Goal: Information Seeking & Learning: Learn about a topic

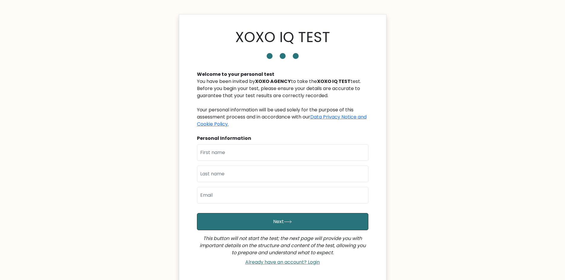
click at [456, 63] on body "XOXO IQ TEST Welcome to your personal test You have been invited by XOXO AGENCY…" at bounding box center [282, 167] width 565 height 334
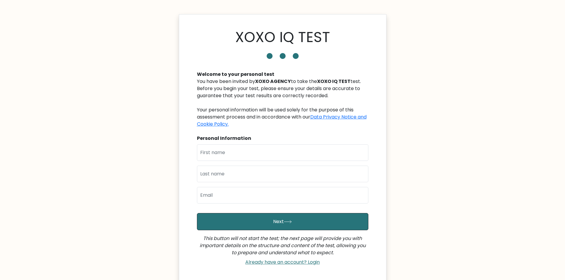
click at [456, 63] on body "XOXO IQ TEST Welcome to your personal test You have been invited by XOXO AGENCY…" at bounding box center [282, 167] width 565 height 334
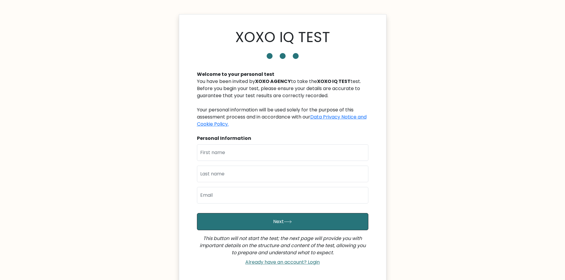
click at [456, 63] on body "XOXO IQ TEST Welcome to your personal test You have been invited by XOXO AGENCY…" at bounding box center [282, 167] width 565 height 334
click at [322, 149] on input "text" at bounding box center [283, 153] width 172 height 17
type input "[PERSON_NAME]"
type input "Batatas"
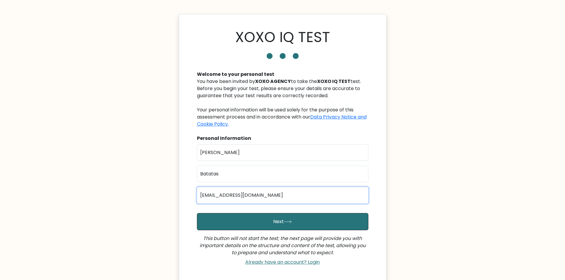
click at [222, 194] on input "zakkyzac00@gmail.com" at bounding box center [283, 195] width 172 height 17
type input "zakkyzac5@gmail.com"
click at [482, 172] on body "XOXO IQ TEST Welcome to your personal test You have been invited by XOXO AGENCY…" at bounding box center [282, 167] width 565 height 334
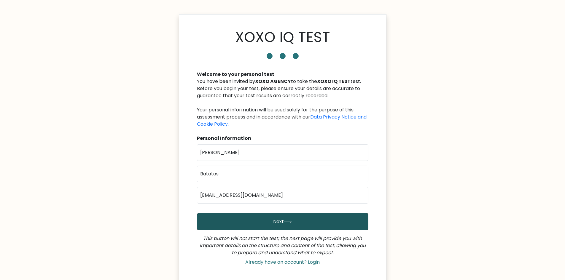
click at [328, 223] on button "Next" at bounding box center [283, 221] width 172 height 17
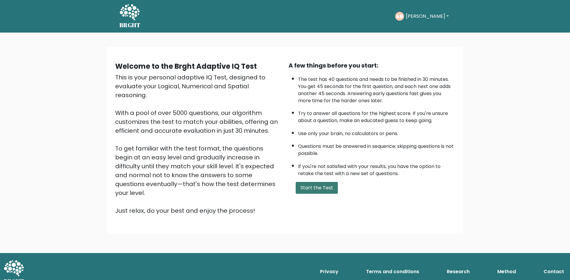
click at [321, 188] on button "Start the Test" at bounding box center [317, 188] width 42 height 12
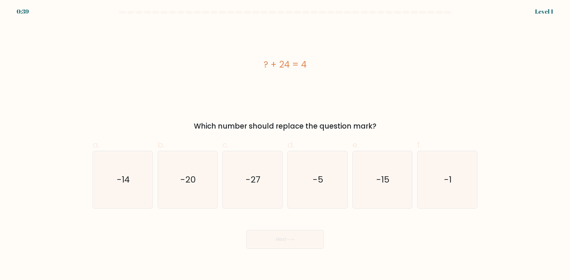
drag, startPoint x: 316, startPoint y: 66, endPoint x: 261, endPoint y: 61, distance: 55.1
click at [261, 61] on div "? + 24 = 4" at bounding box center [285, 64] width 385 height 13
copy div "? + 24 = 4"
click at [192, 79] on div "? + 24 = 4" at bounding box center [285, 65] width 385 height 84
click at [190, 168] on icon "-20" at bounding box center [187, 179] width 57 height 57
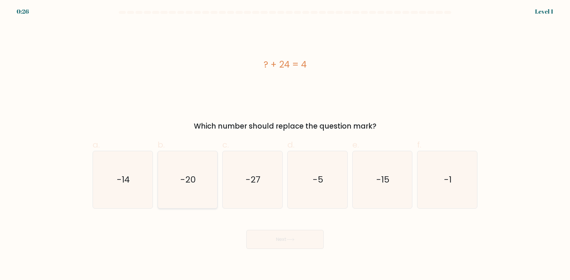
click at [285, 144] on input "b. -20" at bounding box center [285, 142] width 0 height 4
radio input "true"
click at [292, 241] on icon at bounding box center [290, 239] width 8 height 3
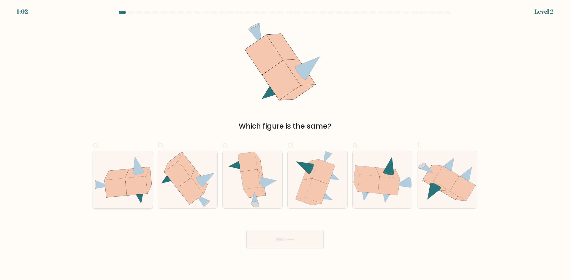
click at [125, 178] on icon at bounding box center [123, 180] width 60 height 49
click at [285, 144] on input "a." at bounding box center [285, 142] width 0 height 4
radio input "true"
click at [288, 247] on button "Next" at bounding box center [284, 239] width 77 height 19
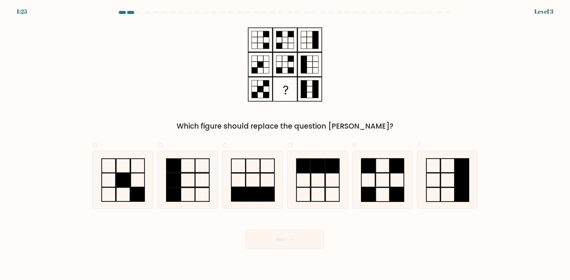
click at [404, 88] on div "Which figure should replace the question mark?" at bounding box center [285, 77] width 392 height 109
click at [402, 79] on div "Which figure should replace the question mark?" at bounding box center [285, 77] width 392 height 109
click at [385, 64] on div "Which figure should replace the question mark?" at bounding box center [285, 77] width 392 height 109
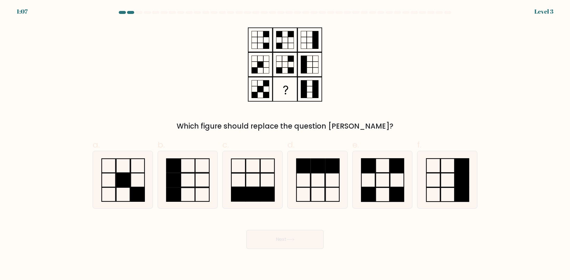
click at [385, 64] on div "Which figure should replace the question mark?" at bounding box center [285, 77] width 392 height 109
click at [390, 163] on rect at bounding box center [397, 166] width 14 height 14
click at [285, 144] on input "e." at bounding box center [285, 142] width 0 height 4
radio input "true"
click at [292, 240] on icon at bounding box center [290, 240] width 7 height 3
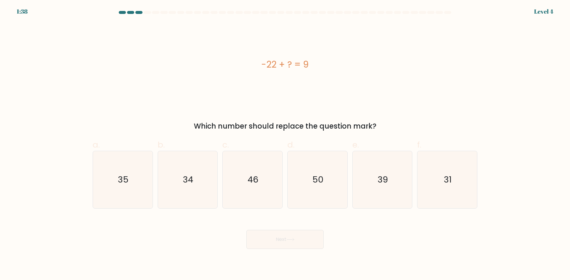
drag, startPoint x: 318, startPoint y: 63, endPoint x: 257, endPoint y: 62, distance: 61.2
click at [257, 62] on div "-22 + ? = 9" at bounding box center [285, 64] width 385 height 13
copy div "-22 + ? = 9"
click at [429, 185] on icon "31" at bounding box center [446, 179] width 57 height 57
click at [285, 144] on input "f. 31" at bounding box center [285, 142] width 0 height 4
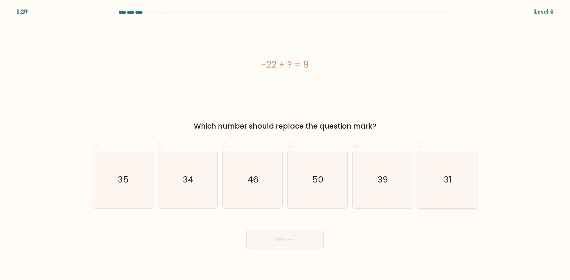
radio input "true"
click at [299, 243] on button "Next" at bounding box center [284, 239] width 77 height 19
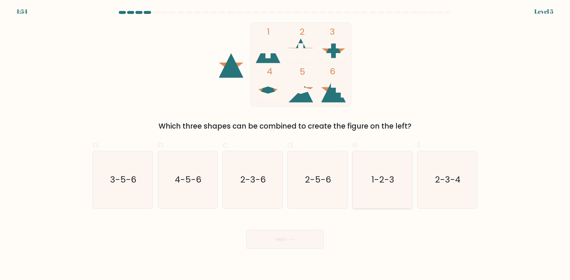
click at [397, 160] on icon "1-2-3" at bounding box center [381, 179] width 57 height 57
click at [285, 144] on input "e. 1-2-3" at bounding box center [285, 142] width 0 height 4
radio input "true"
click at [445, 77] on div "1 2 3 4 5 6 Which three shapes can be combined to create the figure on the left?" at bounding box center [285, 77] width 392 height 109
click at [293, 243] on button "Next" at bounding box center [284, 239] width 77 height 19
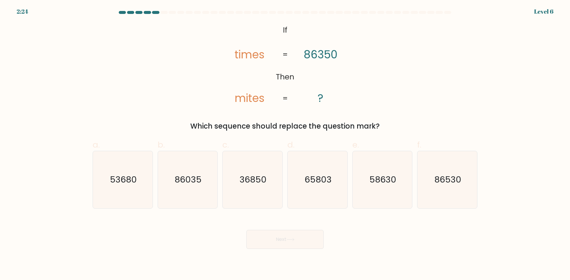
drag, startPoint x: 385, startPoint y: 128, endPoint x: 227, endPoint y: 13, distance: 195.2
click at [227, 13] on form "If ?" at bounding box center [285, 130] width 570 height 238
copy form "@import url('https://fonts.googleapis.com/css?family=Abril+Fatface:400,100,100i…"
click at [428, 73] on div "@import url('https://fonts.googleapis.com/css?family=Abril+Fatface:400,100,100i…" at bounding box center [285, 77] width 392 height 109
drag, startPoint x: 291, startPoint y: 27, endPoint x: 270, endPoint y: 26, distance: 20.8
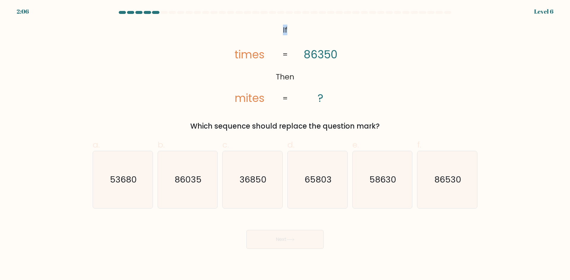
click at [270, 26] on icon "@import url('https://fonts.googleapis.com/css?family=Abril+Fatface:400,100,100i…" at bounding box center [285, 65] width 137 height 84
copy tspan "If"
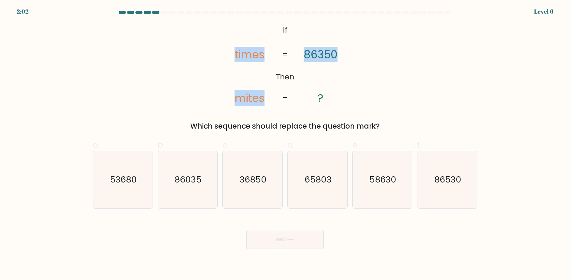
drag, startPoint x: 362, startPoint y: 60, endPoint x: 232, endPoint y: 51, distance: 129.7
click at [232, 51] on div "@import url('https://fonts.googleapis.com/css?family=Abril+Fatface:400,100,100i…" at bounding box center [285, 77] width 392 height 109
click at [330, 54] on tspan "86350" at bounding box center [321, 54] width 34 height 15
drag, startPoint x: 231, startPoint y: 52, endPoint x: 336, endPoint y: 55, distance: 105.4
click at [336, 55] on icon "@import url('https://fonts.googleapis.com/css?family=Abril+Fatface:400,100,100i…" at bounding box center [285, 65] width 137 height 84
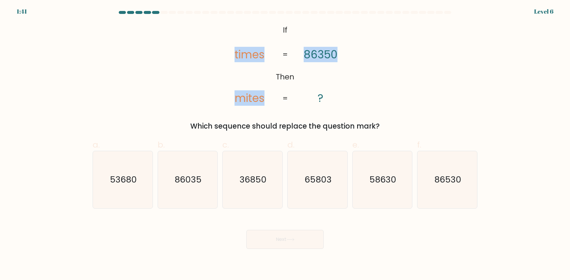
click at [340, 50] on icon "@import url('https://fonts.googleapis.com/css?family=Abril+Fatface:400,100,100i…" at bounding box center [285, 65] width 137 height 84
click at [482, 69] on form "If ?" at bounding box center [285, 130] width 570 height 238
click at [247, 194] on icon "36850" at bounding box center [252, 179] width 57 height 57
click at [285, 144] on input "c. 36850" at bounding box center [285, 142] width 0 height 4
radio input "true"
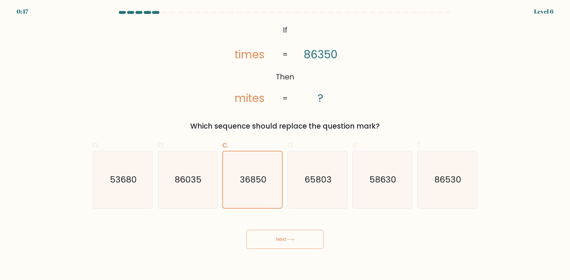
click at [286, 233] on button "Next" at bounding box center [284, 239] width 77 height 19
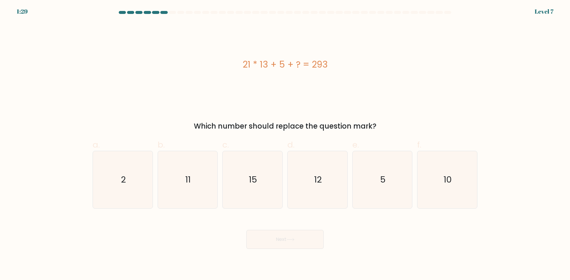
drag, startPoint x: 332, startPoint y: 65, endPoint x: 225, endPoint y: 53, distance: 107.1
click at [225, 53] on div "21 * 13 + 5 + ? = 293" at bounding box center [285, 65] width 385 height 84
copy div "21 * 13 + 5 + ? = 293"
click at [408, 57] on div "21 * 13 + 5 + ? = 293" at bounding box center [285, 65] width 385 height 84
click at [270, 169] on icon "15" at bounding box center [252, 179] width 57 height 57
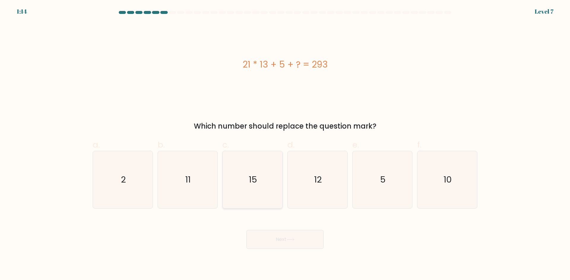
click at [285, 144] on input "c. 15" at bounding box center [285, 142] width 0 height 4
radio input "true"
click at [302, 238] on button "Next" at bounding box center [284, 239] width 77 height 19
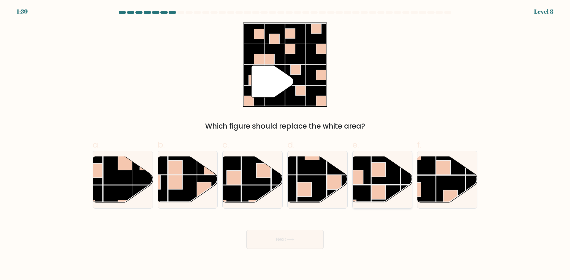
click at [378, 171] on rect at bounding box center [378, 170] width 14 height 14
click at [285, 144] on input "e." at bounding box center [285, 142] width 0 height 4
radio input "true"
click at [291, 243] on button "Next" at bounding box center [284, 239] width 77 height 19
click at [434, 87] on div "" Which figure should replace the white area?" at bounding box center [285, 77] width 392 height 109
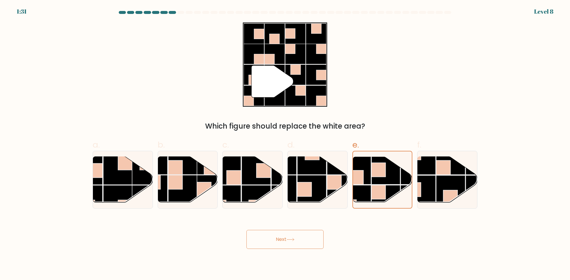
click at [286, 240] on button "Next" at bounding box center [284, 239] width 77 height 19
click at [332, 171] on rect at bounding box center [341, 160] width 29 height 29
click at [285, 144] on input "d." at bounding box center [285, 142] width 0 height 4
radio input "true"
click at [389, 174] on rect at bounding box center [385, 170] width 29 height 29
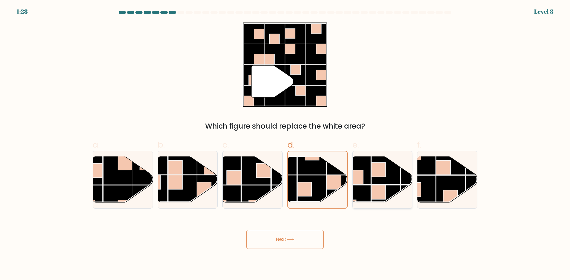
click at [285, 144] on input "e." at bounding box center [285, 142] width 0 height 4
radio input "true"
click at [283, 239] on button "Next" at bounding box center [284, 239] width 77 height 19
click at [456, 175] on rect at bounding box center [450, 160] width 29 height 29
click at [285, 144] on input "f." at bounding box center [285, 142] width 0 height 4
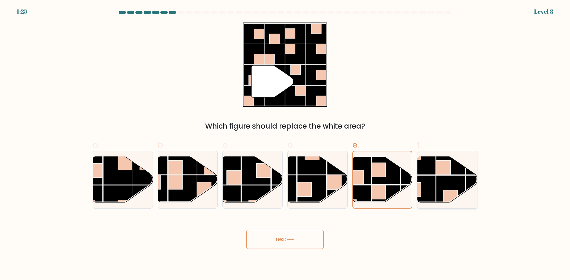
radio input "true"
click at [384, 166] on rect at bounding box center [378, 170] width 14 height 14
click at [285, 144] on input "e." at bounding box center [285, 142] width 0 height 4
radio input "true"
click at [391, 102] on div "" Which figure should replace the white area?" at bounding box center [285, 77] width 392 height 109
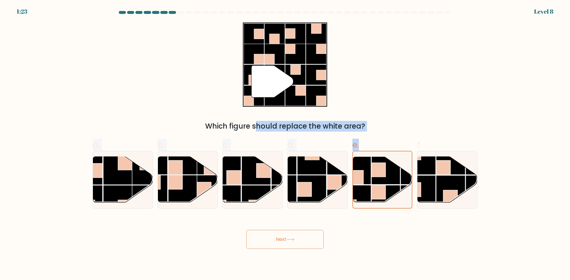
drag, startPoint x: 386, startPoint y: 182, endPoint x: 286, endPoint y: 83, distance: 141.0
click at [286, 83] on form at bounding box center [285, 130] width 570 height 238
click at [402, 98] on div "" Which figure should replace the white area?" at bounding box center [285, 77] width 392 height 109
click at [403, 98] on div "" Which figure should replace the white area?" at bounding box center [285, 77] width 392 height 109
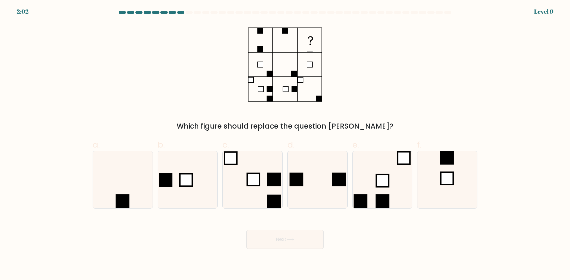
click at [370, 92] on div "Which figure should replace the question mark?" at bounding box center [285, 77] width 392 height 109
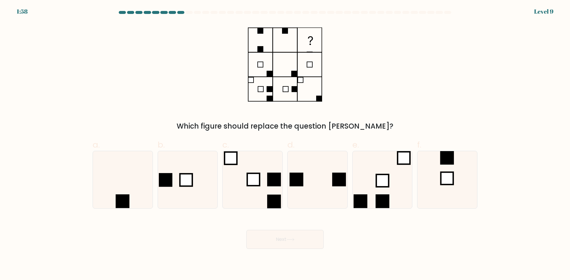
click at [370, 92] on div "Which figure should replace the question mark?" at bounding box center [285, 77] width 392 height 109
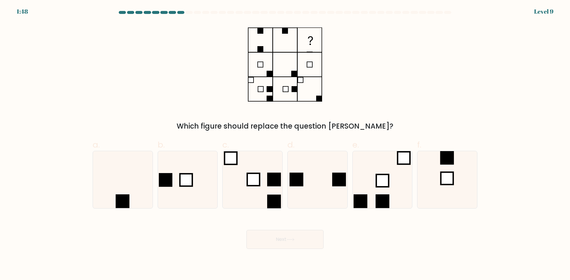
click at [370, 92] on div "Which figure should replace the question mark?" at bounding box center [285, 77] width 392 height 109
click at [455, 177] on icon at bounding box center [446, 179] width 57 height 57
click at [285, 144] on input "f." at bounding box center [285, 142] width 0 height 4
radio input "true"
click at [301, 237] on button "Next" at bounding box center [284, 239] width 77 height 19
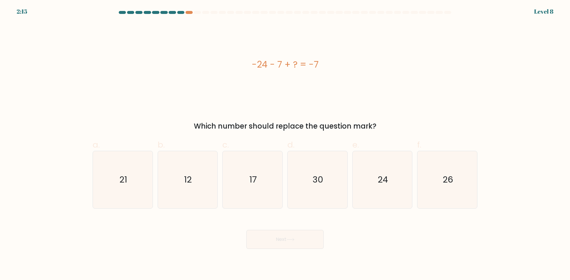
drag, startPoint x: 242, startPoint y: 54, endPoint x: 226, endPoint y: 53, distance: 16.0
click at [226, 53] on div "-24 - 7 + ? = -7" at bounding box center [285, 65] width 385 height 84
copy div "-24 - 7 + ? = -7"
click at [388, 190] on icon "24" at bounding box center [381, 179] width 57 height 57
click at [285, 144] on input "e. 24" at bounding box center [285, 142] width 0 height 4
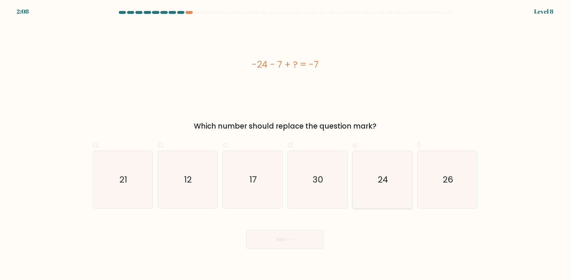
radio input "true"
click at [305, 245] on button "Next" at bounding box center [284, 239] width 77 height 19
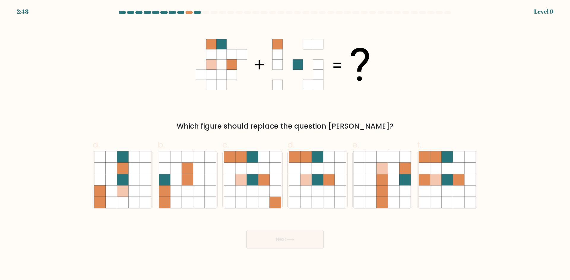
click at [435, 94] on div "Which figure should replace the question mark?" at bounding box center [285, 77] width 392 height 109
click at [243, 165] on icon at bounding box center [240, 168] width 11 height 11
click at [285, 144] on input "c." at bounding box center [285, 142] width 0 height 4
radio input "true"
click at [279, 242] on button "Next" at bounding box center [284, 239] width 77 height 19
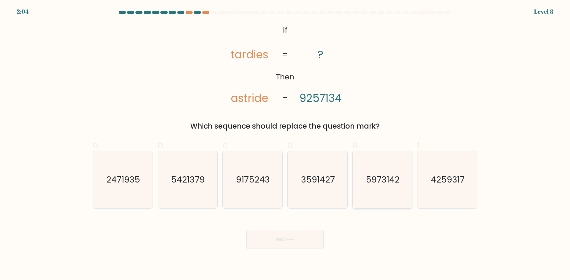
click at [389, 152] on icon "5973142" at bounding box center [381, 179] width 57 height 57
click at [285, 144] on input "e. 5973142" at bounding box center [285, 142] width 0 height 4
radio input "true"
click at [300, 239] on button "Next" at bounding box center [284, 239] width 77 height 19
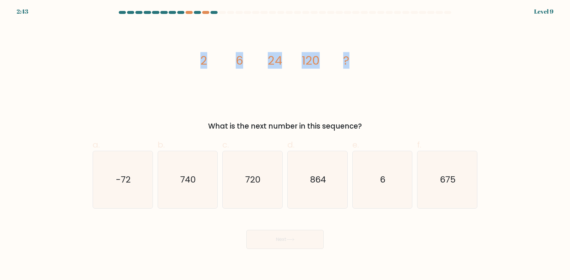
drag, startPoint x: 268, startPoint y: 63, endPoint x: 361, endPoint y: 63, distance: 92.6
click at [361, 63] on icon "image/svg+xml 2 6 24 120 ?" at bounding box center [285, 65] width 178 height 84
copy g "2 6 24 120 ?"
click at [237, 167] on icon "720" at bounding box center [252, 179] width 57 height 57
click at [285, 144] on input "c. 720" at bounding box center [285, 142] width 0 height 4
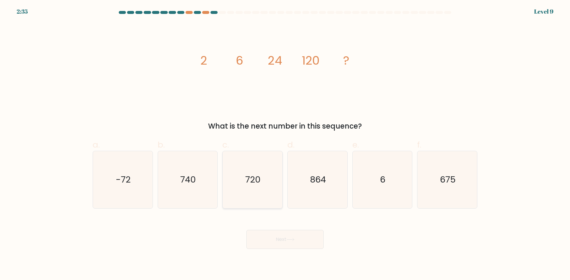
radio input "true"
click at [275, 234] on button "Next" at bounding box center [284, 239] width 77 height 19
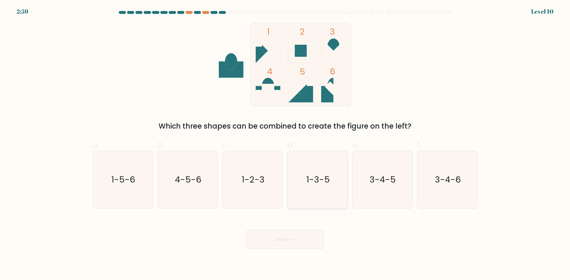
click at [328, 173] on icon "1-3-5" at bounding box center [317, 179] width 57 height 57
click at [285, 144] on input "d. 1-3-5" at bounding box center [285, 142] width 0 height 4
radio input "true"
click at [290, 240] on icon at bounding box center [290, 240] width 7 height 3
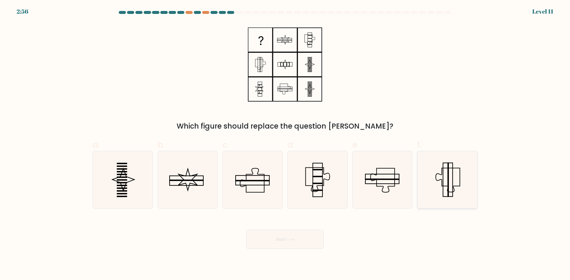
click at [455, 177] on icon at bounding box center [446, 179] width 57 height 57
click at [285, 144] on input "f." at bounding box center [285, 142] width 0 height 4
radio input "true"
click at [380, 188] on icon at bounding box center [381, 179] width 57 height 57
click at [285, 144] on input "e." at bounding box center [285, 142] width 0 height 4
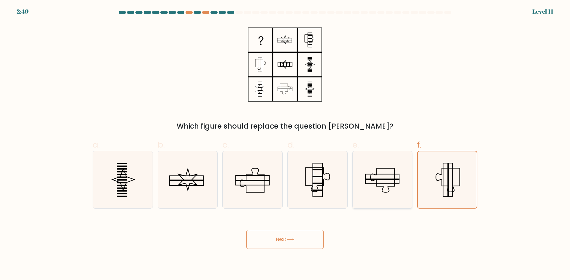
radio input "true"
click at [197, 173] on icon at bounding box center [187, 179] width 57 height 57
click at [285, 144] on input "b." at bounding box center [285, 142] width 0 height 4
radio input "true"
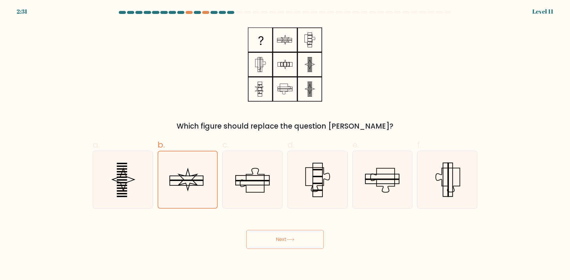
click at [283, 242] on button "Next" at bounding box center [284, 239] width 77 height 19
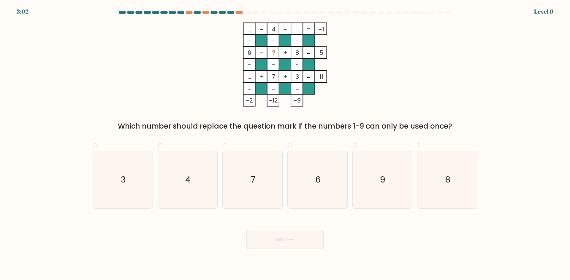
click at [427, 78] on div "... - 4 - ... -1 - - - 6 - ? + 8 5 - - - ... + 7 + 3 = 11 = = = = -2 -12 -9 = W…" at bounding box center [285, 77] width 392 height 109
click at [380, 160] on icon "9" at bounding box center [381, 179] width 57 height 57
click at [285, 144] on input "e. 9" at bounding box center [285, 142] width 0 height 4
radio input "true"
click at [293, 244] on button "Next" at bounding box center [284, 239] width 77 height 19
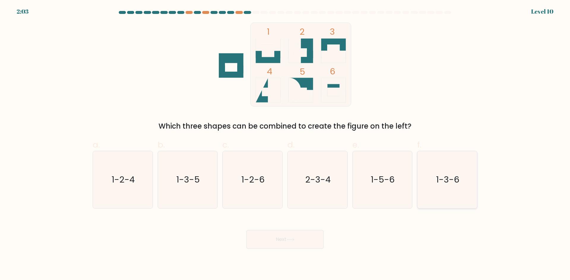
drag, startPoint x: 471, startPoint y: 174, endPoint x: 457, endPoint y: 181, distance: 15.4
click at [470, 174] on icon "1-3-6" at bounding box center [446, 179] width 57 height 57
click at [285, 144] on input "f. 1-3-6" at bounding box center [285, 142] width 0 height 4
radio input "true"
click at [288, 242] on button "Next" at bounding box center [284, 239] width 77 height 19
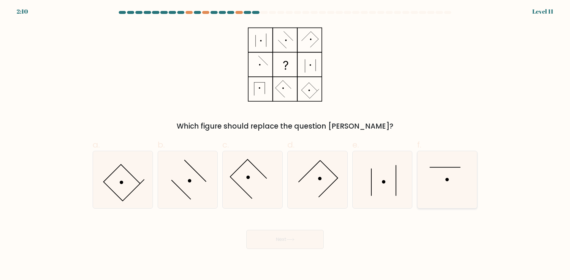
click at [434, 182] on icon at bounding box center [446, 179] width 57 height 57
click at [285, 144] on input "f." at bounding box center [285, 142] width 0 height 4
radio input "true"
click at [295, 245] on button "Next" at bounding box center [284, 239] width 77 height 19
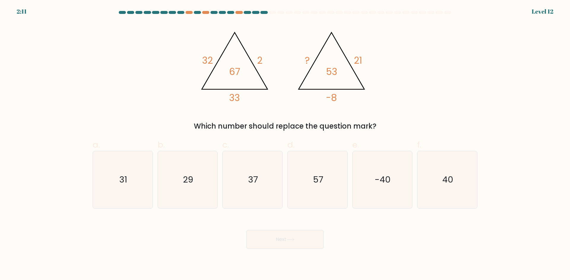
drag, startPoint x: 271, startPoint y: 114, endPoint x: 195, endPoint y: 111, distance: 76.0
click at [195, 112] on div "@import url('https://fonts.googleapis.com/css?family=Abril+Fatface:400,100,100i…" at bounding box center [285, 77] width 392 height 109
copy div "Which number should replace the question mark?"
click at [418, 64] on div "@import url('https://fonts.googleapis.com/css?family=Abril+Fatface:400,100,100i…" at bounding box center [285, 77] width 392 height 109
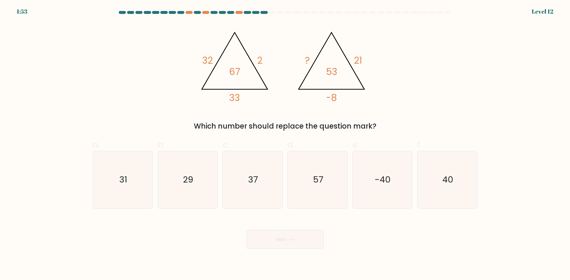
click at [418, 64] on div "@import url('https://fonts.googleapis.com/css?family=Abril+Fatface:400,100,100i…" at bounding box center [285, 77] width 392 height 109
click at [424, 58] on div "@import url('https://fonts.googleapis.com/css?family=Abril+Fatface:400,100,100i…" at bounding box center [285, 77] width 392 height 109
click at [459, 63] on div "@import url('https://fonts.googleapis.com/css?family=Abril+Fatface:400,100,100i…" at bounding box center [285, 77] width 392 height 109
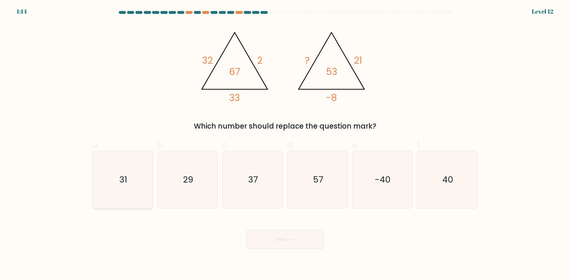
click at [125, 166] on icon "31" at bounding box center [122, 179] width 57 height 57
click at [285, 144] on input "a. 31" at bounding box center [285, 142] width 0 height 4
radio input "true"
click at [286, 237] on button "Next" at bounding box center [284, 239] width 77 height 19
click at [456, 75] on div "@import url('https://fonts.googleapis.com/css?family=Abril+Fatface:400,100,100i…" at bounding box center [285, 77] width 392 height 109
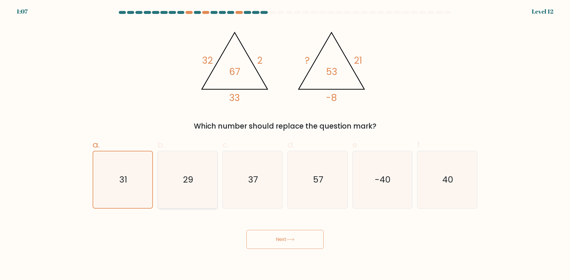
click at [182, 177] on icon "29" at bounding box center [187, 179] width 57 height 57
click at [285, 144] on input "b. 29" at bounding box center [285, 142] width 0 height 4
radio input "true"
click at [133, 167] on icon "31" at bounding box center [122, 179] width 57 height 57
click at [285, 144] on input "a. 31" at bounding box center [285, 142] width 0 height 4
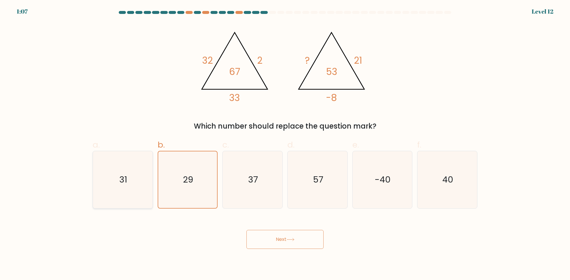
radio input "true"
click at [291, 242] on button "Next" at bounding box center [284, 239] width 77 height 19
click at [475, 57] on div "@import url('https://fonts.googleapis.com/css?family=Abril+Fatface:400,100,100i…" at bounding box center [285, 77] width 392 height 109
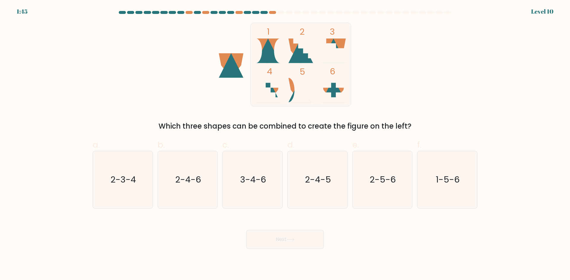
click at [448, 78] on div "1 2 3 4 5 6 Which three shapes can be combined to create the figure on the left?" at bounding box center [285, 77] width 392 height 109
click at [436, 68] on div "1 2 3 4 5 6 Which three shapes can be combined to create the figure on the left?" at bounding box center [285, 77] width 392 height 109
click at [110, 172] on icon "2-3-4" at bounding box center [122, 179] width 57 height 57
click at [285, 144] on input "a. 2-3-4" at bounding box center [285, 142] width 0 height 4
radio input "true"
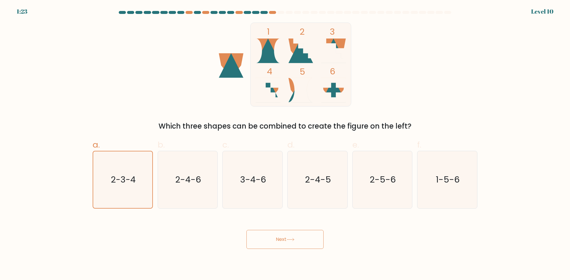
click at [293, 240] on icon at bounding box center [290, 239] width 8 height 3
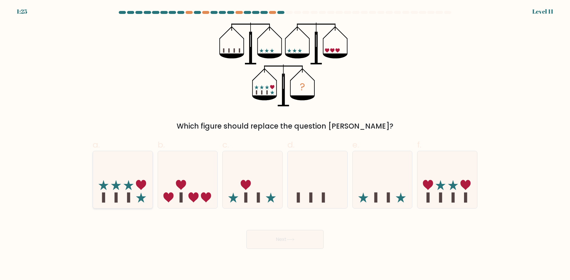
click at [125, 171] on icon at bounding box center [123, 179] width 60 height 49
click at [285, 144] on input "a." at bounding box center [285, 142] width 0 height 4
radio input "true"
click at [292, 237] on button "Next" at bounding box center [284, 239] width 77 height 19
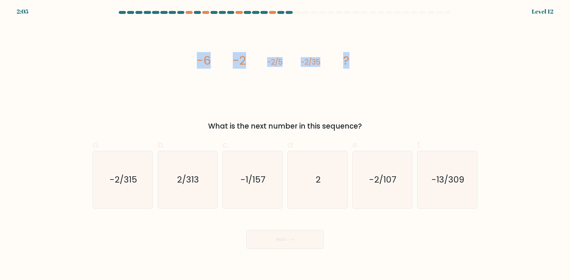
drag, startPoint x: 386, startPoint y: 65, endPoint x: 188, endPoint y: 66, distance: 198.0
click at [188, 66] on div "image/svg+xml -6 -2 -2/5 -2/35 ? What is the next number in this sequence?" at bounding box center [285, 77] width 392 height 109
copy g "-6 -2 -2/5 -2/35 ?"
click at [407, 52] on div "image/svg+xml -6 -2 -2/5 -2/35 ? What is the next number in this sequence?" at bounding box center [285, 77] width 392 height 109
click at [121, 167] on icon "-2/315" at bounding box center [122, 179] width 57 height 57
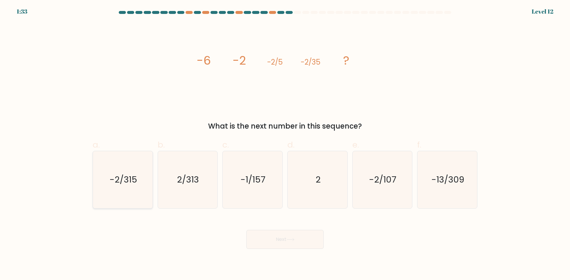
click at [285, 144] on input "a. -2/315" at bounding box center [285, 142] width 0 height 4
radio input "true"
click at [272, 241] on button "Next" at bounding box center [284, 239] width 77 height 19
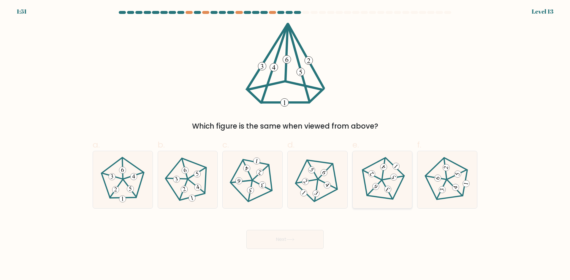
click at [387, 183] on icon at bounding box center [382, 180] width 46 height 46
click at [285, 144] on input "e." at bounding box center [285, 142] width 0 height 4
radio input "true"
click at [276, 244] on button "Next" at bounding box center [284, 239] width 77 height 19
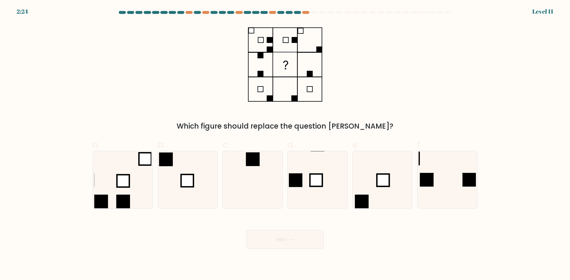
click at [464, 61] on div "Which figure should replace the question mark?" at bounding box center [285, 77] width 392 height 109
click at [254, 191] on icon at bounding box center [252, 179] width 57 height 57
click at [285, 144] on input "c." at bounding box center [285, 142] width 0 height 4
radio input "true"
click at [427, 103] on div "Which figure should replace the question mark?" at bounding box center [285, 77] width 392 height 109
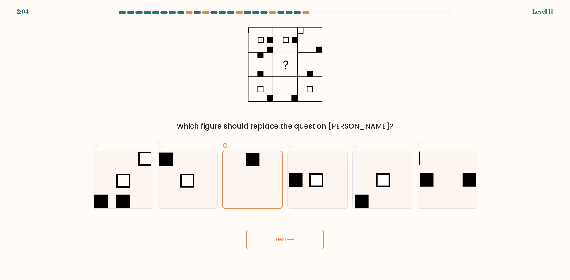
click at [427, 103] on div "Which figure should replace the question mark?" at bounding box center [285, 77] width 392 height 109
click at [447, 168] on icon at bounding box center [446, 179] width 57 height 57
click at [285, 144] on input "f." at bounding box center [285, 142] width 0 height 4
radio input "true"
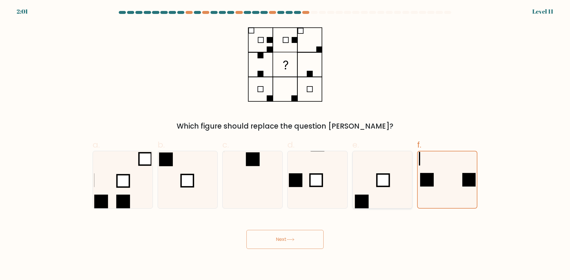
click at [394, 162] on icon at bounding box center [381, 179] width 57 height 57
click at [285, 144] on input "e." at bounding box center [285, 142] width 0 height 4
radio input "true"
click at [337, 162] on icon at bounding box center [317, 179] width 57 height 57
click at [285, 144] on input "d." at bounding box center [285, 142] width 0 height 4
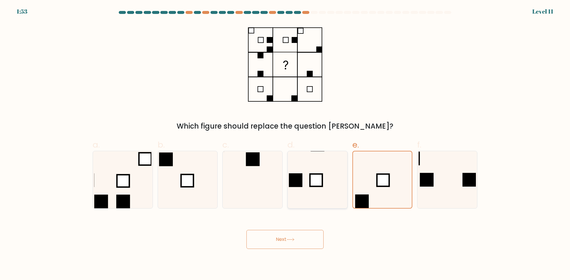
radio input "true"
click at [289, 237] on button "Next" at bounding box center [284, 239] width 77 height 19
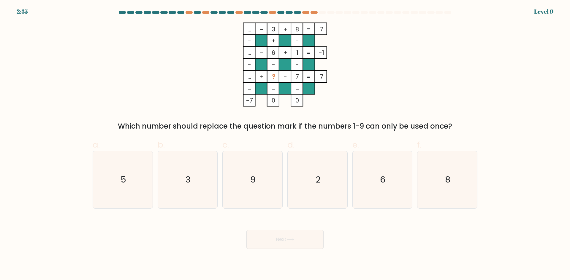
click at [397, 80] on div "... - 3 + 8 7 - + - ... - 6 + 1 -1 - - - ... + ? - 7 = 7 = = = = -7 0 0 = Which…" at bounding box center [285, 77] width 392 height 109
click at [237, 166] on icon "9" at bounding box center [252, 179] width 57 height 57
click at [285, 144] on input "c. 9" at bounding box center [285, 142] width 0 height 4
radio input "true"
click at [282, 238] on button "Next" at bounding box center [284, 239] width 77 height 19
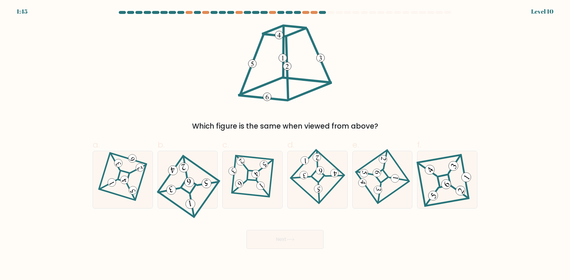
click at [433, 80] on div "Which figure is the same when viewed from above?" at bounding box center [285, 77] width 392 height 109
click at [112, 183] on 850 at bounding box center [111, 182] width 11 height 11
click at [285, 144] on input "a." at bounding box center [285, 142] width 0 height 4
radio input "true"
click at [144, 233] on div "Next" at bounding box center [285, 232] width 392 height 33
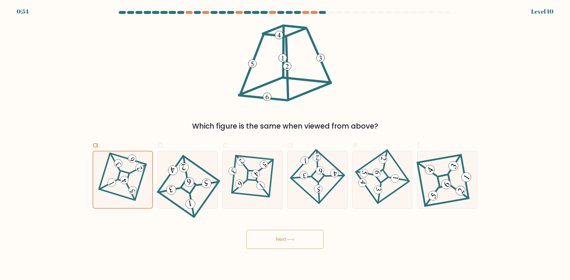
click at [144, 233] on div "Next" at bounding box center [285, 232] width 392 height 33
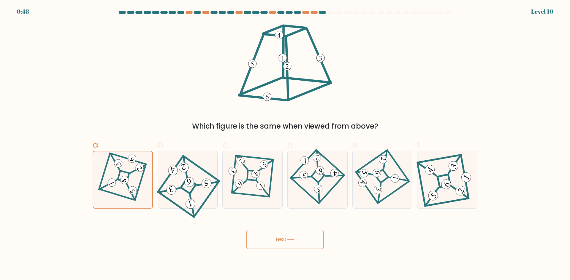
click at [144, 233] on div "Next" at bounding box center [285, 232] width 392 height 33
click at [286, 235] on button "Next" at bounding box center [284, 239] width 77 height 19
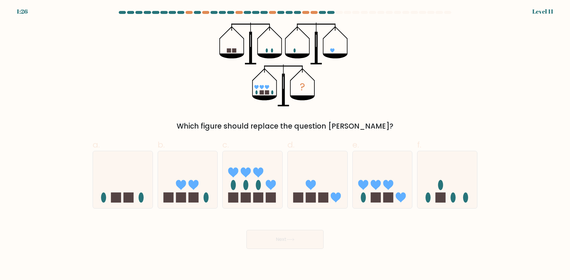
click at [398, 75] on div "? Which figure should replace the question mark?" at bounding box center [285, 77] width 392 height 109
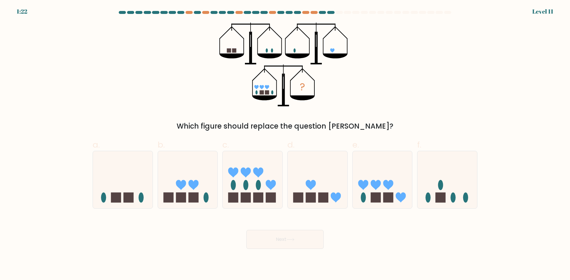
click at [398, 75] on div "? Which figure should replace the question mark?" at bounding box center [285, 77] width 392 height 109
click at [378, 163] on icon at bounding box center [383, 179] width 60 height 49
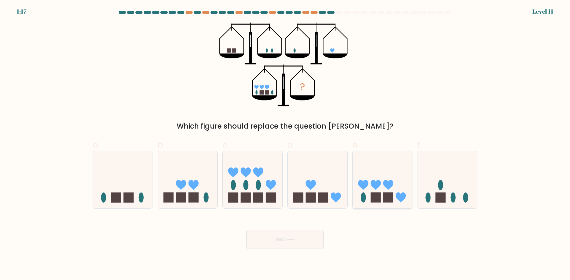
click at [285, 144] on input "e." at bounding box center [285, 142] width 0 height 4
radio input "true"
click at [298, 246] on button "Next" at bounding box center [284, 239] width 77 height 19
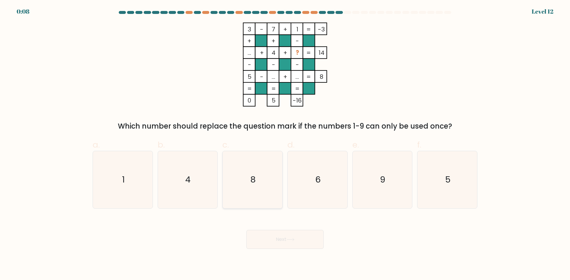
click at [266, 177] on icon "8" at bounding box center [252, 179] width 57 height 57
click at [285, 144] on input "c. 8" at bounding box center [285, 142] width 0 height 4
radio input "true"
click at [288, 244] on button "Next" at bounding box center [284, 239] width 77 height 19
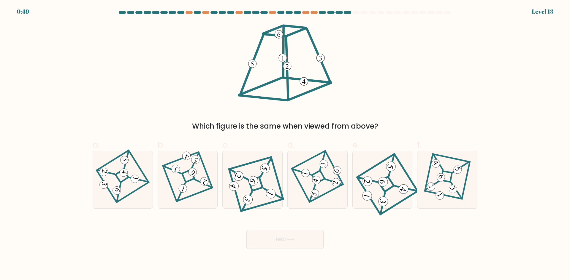
click at [396, 66] on div "Which figure is the same when viewed from above?" at bounding box center [285, 77] width 392 height 109
click at [386, 73] on div "Which figure is the same when viewed from above?" at bounding box center [285, 77] width 392 height 109
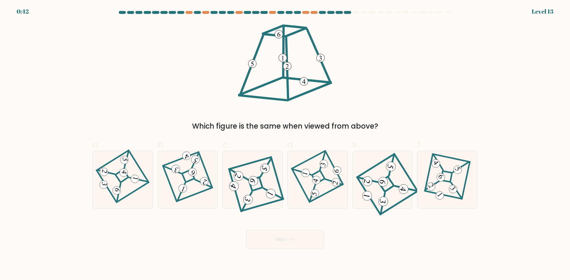
click at [386, 73] on div "Which figure is the same when viewed from above?" at bounding box center [285, 77] width 392 height 109
click at [257, 154] on div at bounding box center [252, 180] width 60 height 58
click at [285, 144] on input "c." at bounding box center [285, 142] width 0 height 4
radio input "true"
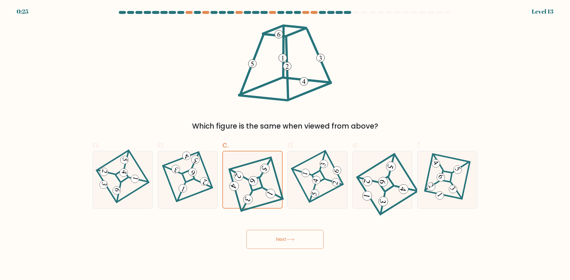
click at [281, 239] on button "Next" at bounding box center [284, 239] width 77 height 19
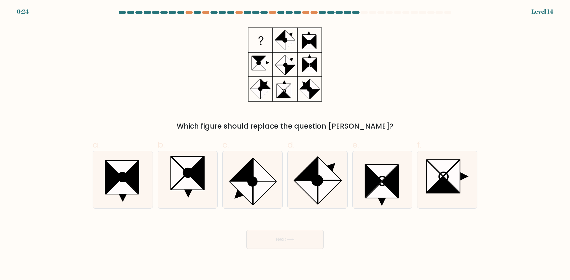
click at [408, 66] on div "Which figure should replace the question mark?" at bounding box center [285, 77] width 392 height 109
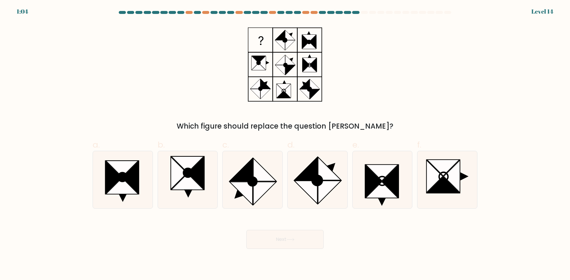
click at [408, 66] on div "Which figure should replace the question mark?" at bounding box center [285, 77] width 392 height 109
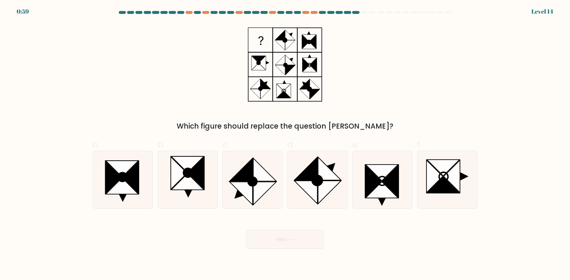
click at [408, 66] on div "Which figure should replace the question mark?" at bounding box center [285, 77] width 392 height 109
click at [440, 83] on div "Which figure should replace the question mark?" at bounding box center [285, 77] width 392 height 109
click at [195, 168] on icon at bounding box center [196, 173] width 16 height 33
click at [285, 144] on input "b." at bounding box center [285, 142] width 0 height 4
radio input "true"
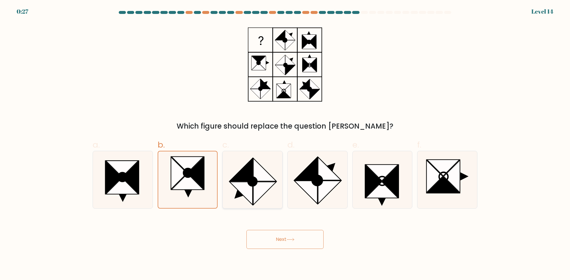
click at [259, 180] on icon at bounding box center [264, 169] width 23 height 23
click at [285, 144] on input "c." at bounding box center [285, 142] width 0 height 4
radio input "true"
click at [315, 184] on ellipse at bounding box center [317, 180] width 15 height 15
click at [285, 144] on input "d." at bounding box center [285, 142] width 0 height 4
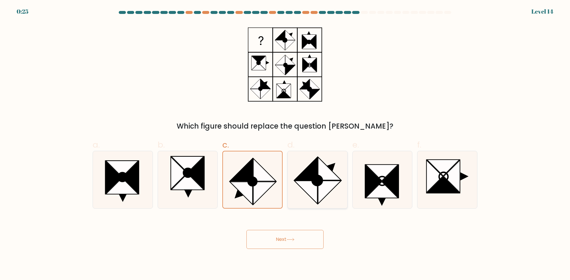
radio input "true"
click at [261, 185] on icon at bounding box center [264, 193] width 23 height 23
click at [285, 144] on input "c." at bounding box center [285, 142] width 0 height 4
radio input "true"
click at [325, 178] on icon at bounding box center [329, 168] width 23 height 23
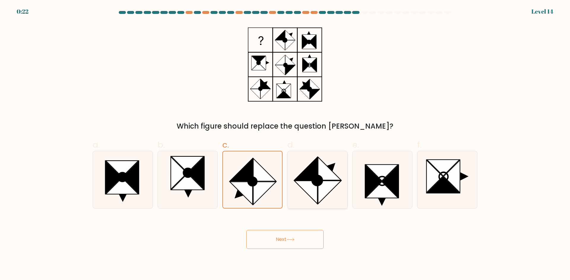
click at [285, 144] on input "d." at bounding box center [285, 142] width 0 height 4
radio input "true"
click at [279, 230] on button "Next" at bounding box center [284, 239] width 77 height 19
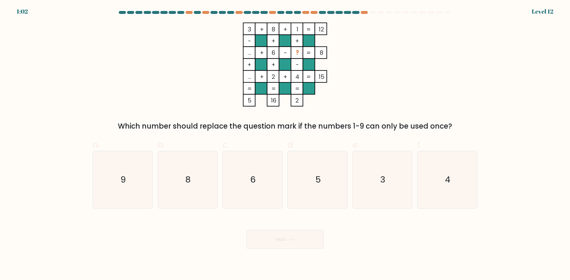
click at [376, 82] on div "3 + 8 + 1 12 - + + ... + 6 - ? 8 + + - ... + 2 + 4 = 15 = = = = 5 16 2 = Which …" at bounding box center [285, 77] width 392 height 109
click at [331, 173] on icon "5" at bounding box center [317, 179] width 57 height 57
click at [285, 144] on input "d. 5" at bounding box center [285, 142] width 0 height 4
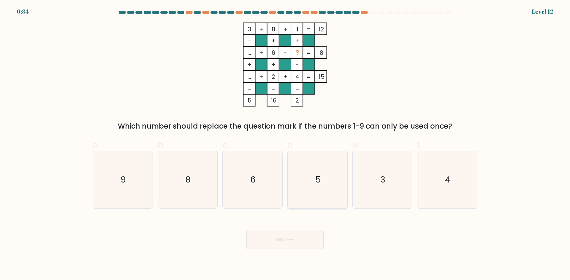
radio input "true"
click at [282, 239] on button "Next" at bounding box center [284, 239] width 77 height 19
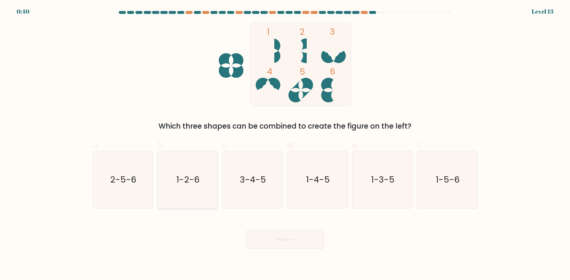
click at [195, 175] on text "1-2-6" at bounding box center [188, 180] width 23 height 12
click at [285, 144] on input "b. 1-2-6" at bounding box center [285, 142] width 0 height 4
radio input "true"
click at [290, 237] on button "Next" at bounding box center [284, 239] width 77 height 19
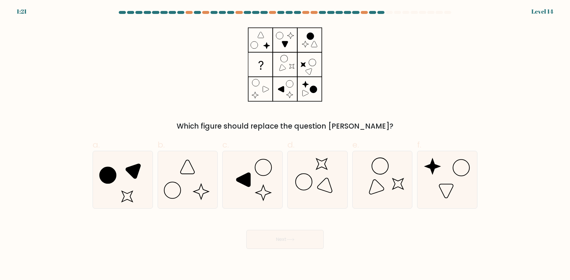
click at [456, 64] on div "Which figure should replace the question mark?" at bounding box center [285, 77] width 392 height 109
click at [126, 166] on icon at bounding box center [122, 179] width 57 height 57
click at [285, 144] on input "a." at bounding box center [285, 142] width 0 height 4
radio input "true"
click at [309, 240] on button "Next" at bounding box center [284, 239] width 77 height 19
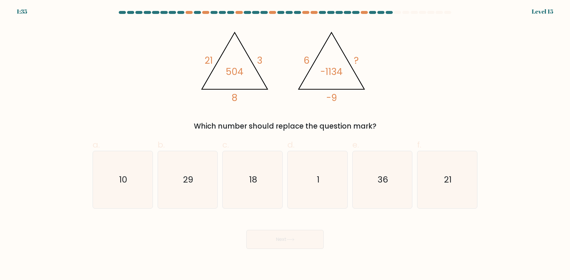
click at [444, 67] on div "@import url('https://fonts.googleapis.com/css?family=Abril+Fatface:400,100,100i…" at bounding box center [285, 77] width 392 height 109
click at [412, 74] on div "@import url('https://fonts.googleapis.com/css?family=Abril+Fatface:400,100,100i…" at bounding box center [285, 77] width 392 height 109
click at [447, 75] on div "@import url('https://fonts.googleapis.com/css?family=Abril+Fatface:400,100,100i…" at bounding box center [285, 77] width 392 height 109
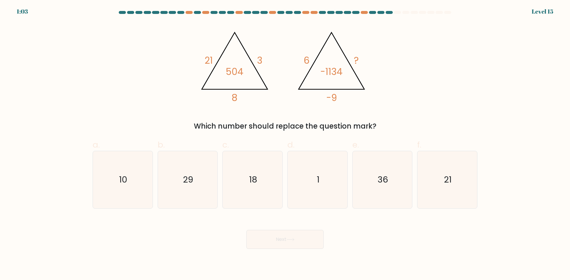
click at [447, 75] on div "@import url('https://fonts.googleapis.com/css?family=Abril+Fatface:400,100,100i…" at bounding box center [285, 77] width 392 height 109
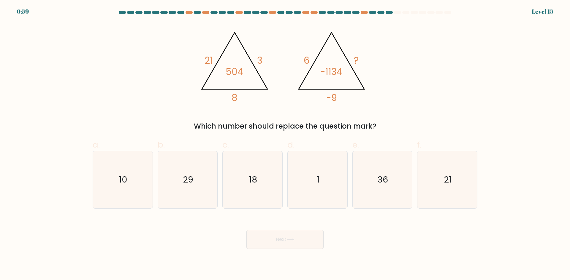
click at [447, 75] on div "@import url('https://fonts.googleapis.com/css?family=Abril+Fatface:400,100,100i…" at bounding box center [285, 77] width 392 height 109
click at [369, 183] on icon "36" at bounding box center [381, 179] width 57 height 57
click at [285, 144] on input "e. 36" at bounding box center [285, 142] width 0 height 4
radio input "true"
click at [290, 230] on div "Next" at bounding box center [285, 232] width 392 height 33
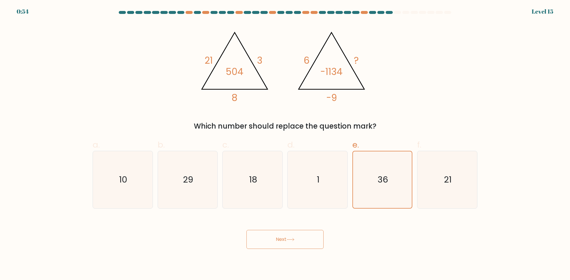
click at [290, 239] on icon at bounding box center [290, 239] width 8 height 3
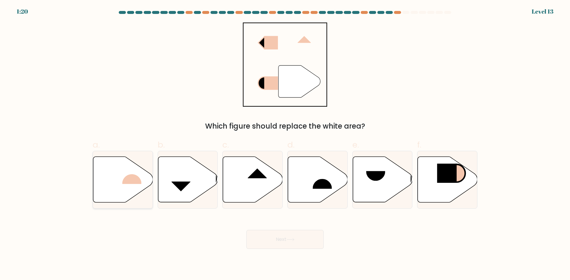
click at [123, 182] on rect at bounding box center [131, 174] width 19 height 20
click at [285, 144] on input "a." at bounding box center [285, 142] width 0 height 4
radio input "true"
click at [283, 240] on button "Next" at bounding box center [284, 239] width 77 height 19
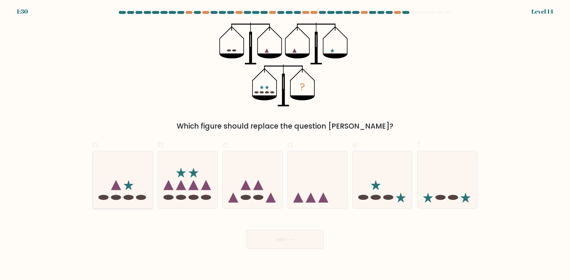
click at [128, 159] on icon at bounding box center [123, 179] width 60 height 49
click at [285, 144] on input "a." at bounding box center [285, 142] width 0 height 4
radio input "true"
drag, startPoint x: 260, startPoint y: 242, endPoint x: 266, endPoint y: 234, distance: 9.9
click at [261, 241] on button "Next" at bounding box center [284, 239] width 77 height 19
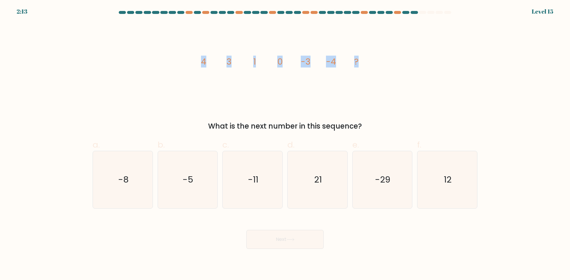
drag, startPoint x: 429, startPoint y: 61, endPoint x: 174, endPoint y: 63, distance: 255.3
click at [174, 63] on div "image/svg+xml 4 3 1 0 -3 -4 ? What is the next number in this sequence?" at bounding box center [285, 77] width 392 height 109
copy g "4 3 1 0 -3 -4 ?"
click at [138, 184] on icon "-8" at bounding box center [122, 179] width 57 height 57
click at [285, 144] on input "a. -8" at bounding box center [285, 142] width 0 height 4
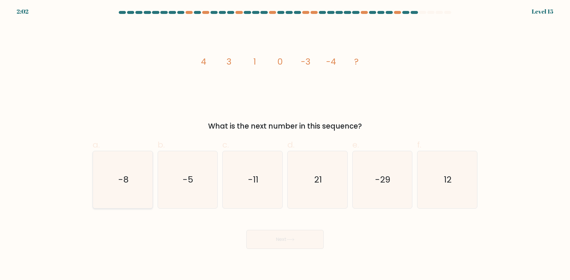
radio input "true"
click at [290, 241] on icon at bounding box center [290, 239] width 8 height 3
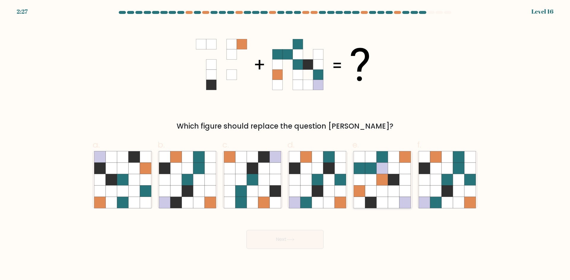
click at [384, 172] on icon at bounding box center [382, 168] width 11 height 11
click at [285, 144] on input "e." at bounding box center [285, 142] width 0 height 4
radio input "true"
click at [284, 244] on button "Next" at bounding box center [284, 239] width 77 height 19
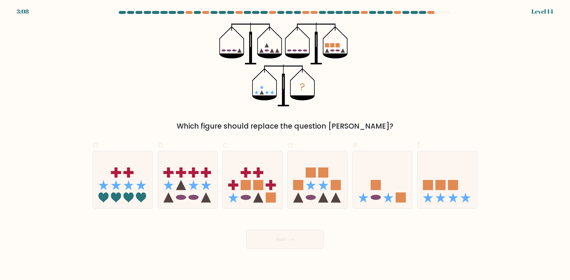
click at [465, 103] on div "? Which figure should replace the question mark?" at bounding box center [285, 77] width 392 height 109
click at [363, 171] on icon at bounding box center [383, 179] width 60 height 49
click at [285, 144] on input "e." at bounding box center [285, 142] width 0 height 4
radio input "true"
click at [441, 171] on icon at bounding box center [447, 179] width 60 height 49
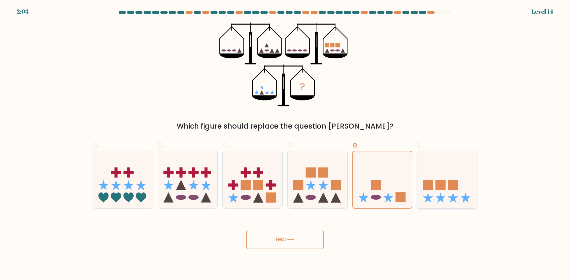
click at [285, 144] on input "f." at bounding box center [285, 142] width 0 height 4
radio input "true"
click at [271, 243] on button "Next" at bounding box center [284, 239] width 77 height 19
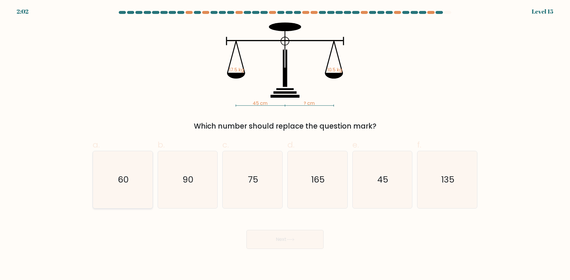
click at [121, 175] on text "60" at bounding box center [123, 180] width 11 height 12
click at [285, 144] on input "a. 60" at bounding box center [285, 142] width 0 height 4
radio input "true"
click at [276, 236] on button "Next" at bounding box center [284, 239] width 77 height 19
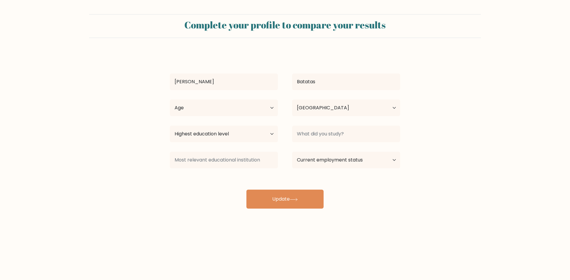
select select "PH"
click at [341, 132] on input at bounding box center [346, 134] width 108 height 17
click at [477, 103] on form "Complete your profile to compare your results Kieffer Zac Batatas Age Under 18 …" at bounding box center [285, 111] width 570 height 195
click at [218, 110] on select "Age Under 18 years old 18-24 years old 25-34 years old 35-44 years old 45-54 ye…" at bounding box center [224, 108] width 108 height 17
select select "25_34"
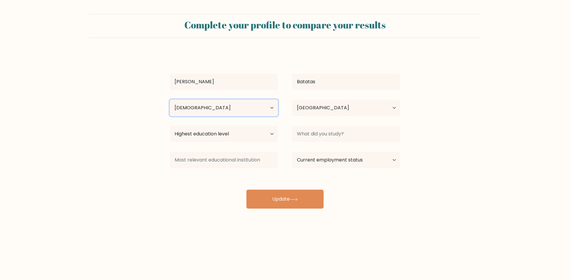
click at [170, 100] on select "Age Under 18 years old 18-24 years old 25-34 years old 35-44 years old 45-54 ye…" at bounding box center [224, 108] width 108 height 17
click at [492, 112] on form "Complete your profile to compare your results Kieffer Zac Batatas Age Under 18 …" at bounding box center [285, 111] width 570 height 195
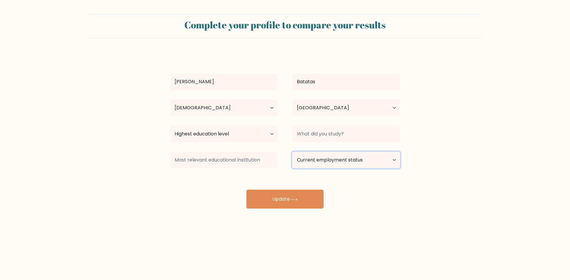
click at [360, 161] on select "Current employment status Employed Student Retired Other / prefer not to answer" at bounding box center [346, 160] width 108 height 17
click at [461, 123] on form "Complete your profile to compare your results Kieffer Zac Batatas Age Under 18 …" at bounding box center [285, 111] width 570 height 195
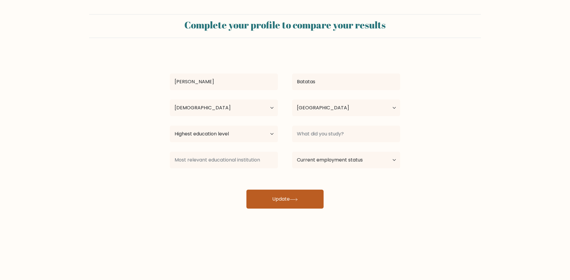
click at [296, 197] on button "Update" at bounding box center [284, 199] width 77 height 19
click at [238, 137] on select "Highest education level No schooling Primary Lower Secondary Upper Secondary Oc…" at bounding box center [224, 134] width 108 height 17
click at [539, 110] on form "Complete your profile to compare your results Kieffer Zac Batatas Age Under 18 …" at bounding box center [285, 111] width 570 height 195
click at [204, 134] on select "Highest education level No schooling Primary Lower Secondary Upper Secondary Oc…" at bounding box center [224, 134] width 108 height 17
click at [215, 131] on select "Highest education level No schooling Primary Lower Secondary Upper Secondary Oc…" at bounding box center [224, 134] width 108 height 17
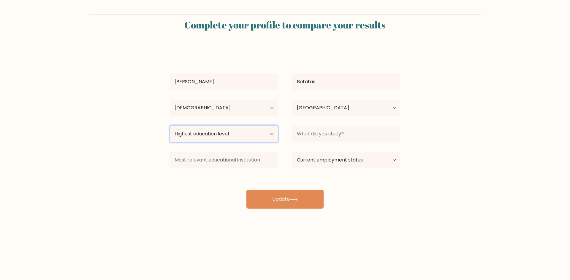
click at [204, 131] on select "Highest education level No schooling Primary Lower Secondary Upper Secondary Oc…" at bounding box center [224, 134] width 108 height 17
drag, startPoint x: 492, startPoint y: 107, endPoint x: 492, endPoint y: 86, distance: 20.5
click at [492, 107] on form "Complete your profile to compare your results Kieffer Zac Batatas Age Under 18 …" at bounding box center [285, 111] width 570 height 195
click at [213, 137] on select "Highest education level No schooling Primary Lower Secondary Upper Secondary Oc…" at bounding box center [224, 134] width 108 height 17
click at [218, 135] on select "Highest education level No schooling Primary Lower Secondary Upper Secondary Oc…" at bounding box center [224, 134] width 108 height 17
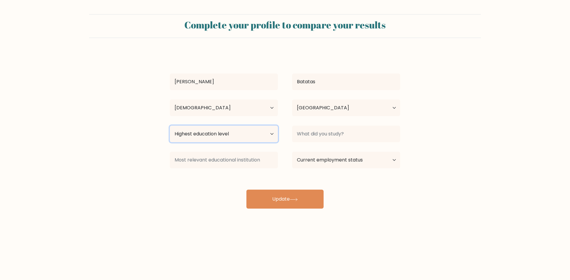
click at [209, 134] on select "Highest education level No schooling Primary Lower Secondary Upper Secondary Oc…" at bounding box center [224, 134] width 108 height 17
select select "bachelors_degree"
click at [170, 126] on select "Highest education level No schooling Primary Lower Secondary Upper Secondary Oc…" at bounding box center [224, 134] width 108 height 17
click at [117, 169] on form "Complete your profile to compare your results Kieffer Zac Batatas Age Under 18 …" at bounding box center [285, 111] width 570 height 195
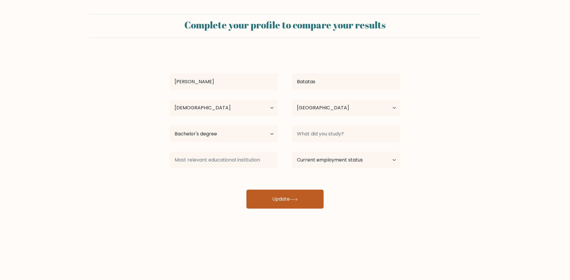
click at [312, 193] on button "Update" at bounding box center [284, 199] width 77 height 19
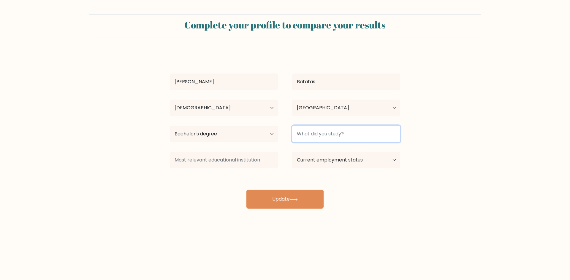
click at [341, 133] on input at bounding box center [346, 134] width 108 height 17
click at [328, 133] on input "Business Management Major in Financial Management" at bounding box center [346, 134] width 108 height 17
paste input "achelor of Science in Business Administration (BSBA) m"
click at [322, 133] on input "Bachelor of Science in Business Administration major in Financial Management" at bounding box center [346, 134] width 108 height 17
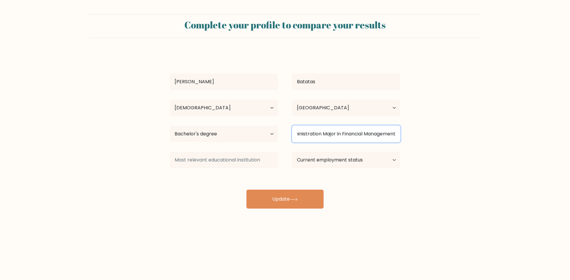
scroll to position [0, 88]
type input "Bachelor of Science in Business Administration Major in Financial Management"
click at [529, 151] on form "Complete your profile to compare your results Kieffer Zac Batatas Age Under 18 …" at bounding box center [285, 111] width 570 height 195
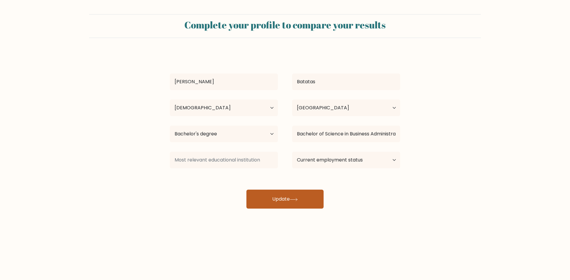
click at [285, 204] on button "Update" at bounding box center [284, 199] width 77 height 19
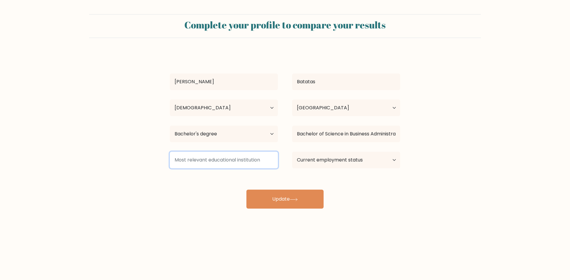
click at [225, 154] on input at bounding box center [224, 160] width 108 height 17
click at [536, 187] on form "Complete your profile to compare your results Kieffer Zac Batatas Age Under 18 …" at bounding box center [285, 111] width 570 height 195
click at [212, 158] on input at bounding box center [224, 160] width 108 height 17
click at [214, 159] on input at bounding box center [224, 160] width 108 height 17
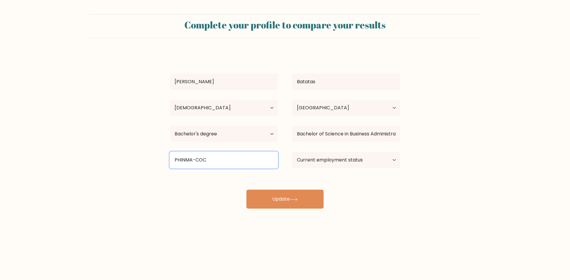
type input "PHINMA-COC"
click at [97, 200] on form "Complete your profile to compare your results Kieffer Zac Batatas Age Under 18 …" at bounding box center [285, 111] width 570 height 195
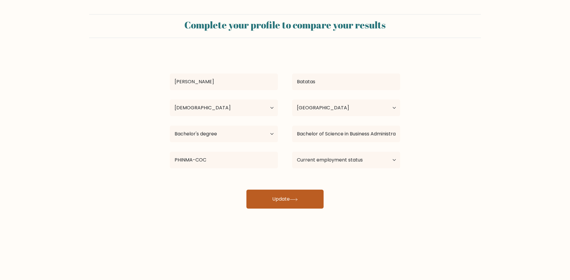
click at [288, 197] on button "Update" at bounding box center [284, 199] width 77 height 19
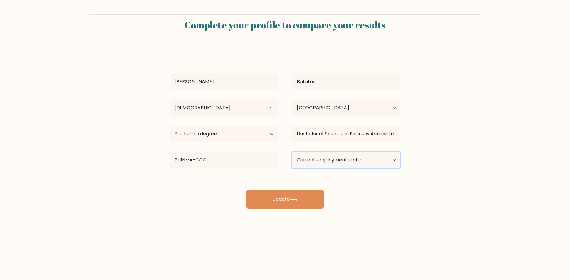
click at [391, 158] on select "Current employment status Employed Student Retired Other / prefer not to answer" at bounding box center [346, 160] width 108 height 17
select select "other"
click at [292, 152] on select "Current employment status Employed Student Retired Other / prefer not to answer" at bounding box center [346, 160] width 108 height 17
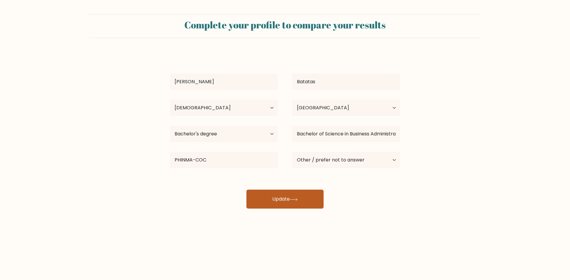
click at [285, 198] on button "Update" at bounding box center [284, 199] width 77 height 19
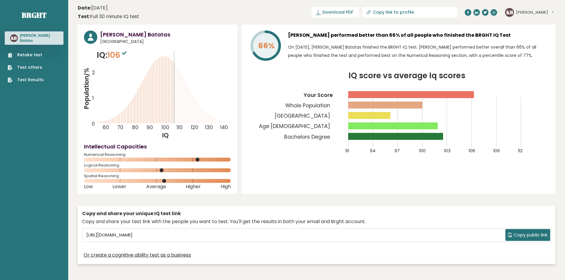
click at [541, 11] on button "[PERSON_NAME]" at bounding box center [535, 12] width 38 height 6
click at [541, 10] on button "[PERSON_NAME]" at bounding box center [535, 12] width 38 height 6
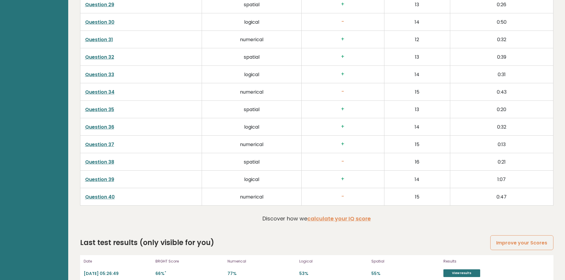
scroll to position [1507, 0]
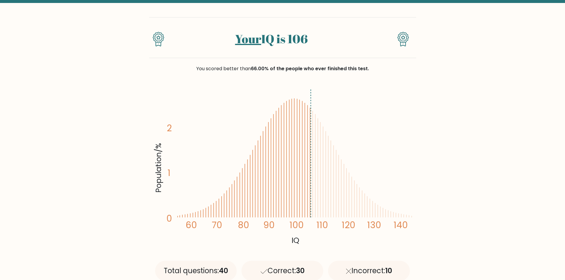
scroll to position [39, 0]
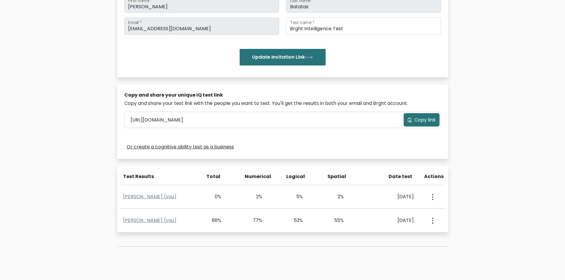
scroll to position [89, 0]
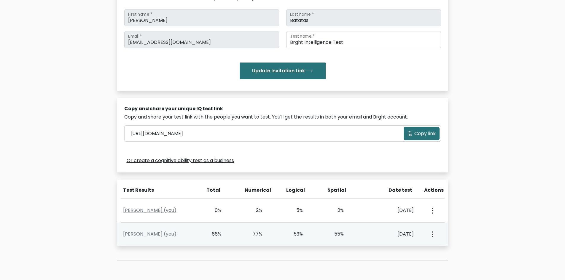
click at [436, 236] on div "View Profile" at bounding box center [432, 234] width 20 height 18
click at [433, 234] on circle "button" at bounding box center [432, 234] width 1 height 1
click at [446, 251] on link "View Profile" at bounding box center [453, 251] width 47 height 9
